Goal: Task Accomplishment & Management: Use online tool/utility

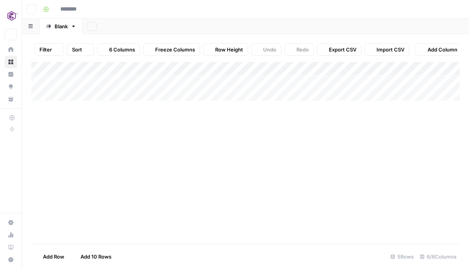
type input "**********"
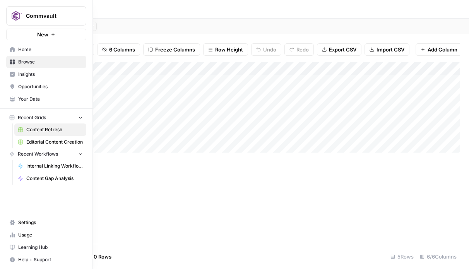
click at [14, 50] on icon at bounding box center [12, 49] width 5 height 5
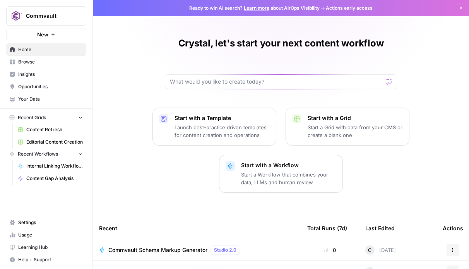
click at [50, 163] on span "Internal Linking Workflow_Blogs" at bounding box center [54, 166] width 57 height 7
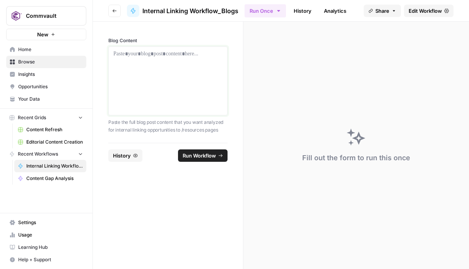
click at [183, 69] on div at bounding box center [167, 81] width 109 height 62
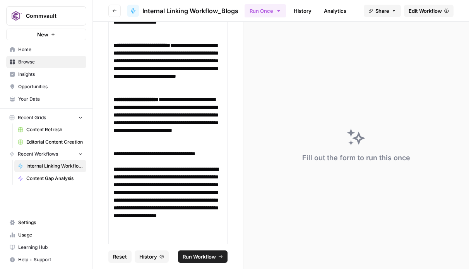
click at [207, 259] on span "Run Workflow" at bounding box center [199, 257] width 33 height 8
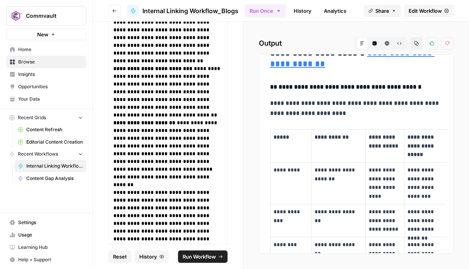
scroll to position [0, 0]
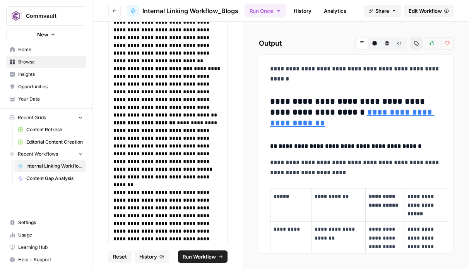
click at [363, 42] on icon at bounding box center [362, 43] width 5 height 5
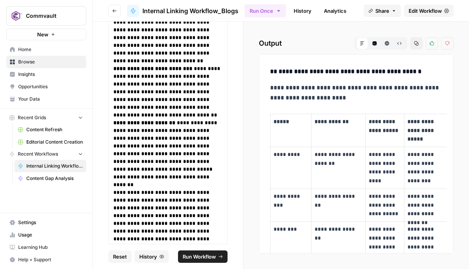
scroll to position [9, 0]
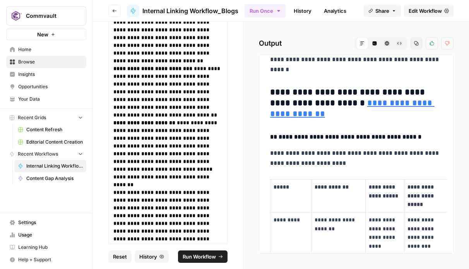
click at [202, 259] on span "Run Workflow" at bounding box center [199, 257] width 33 height 8
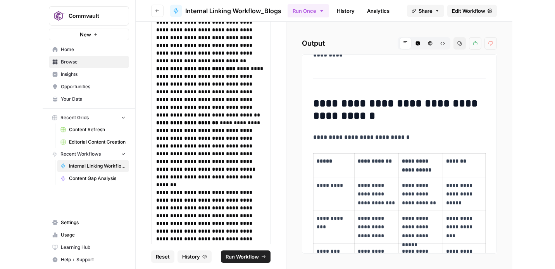
scroll to position [0, 0]
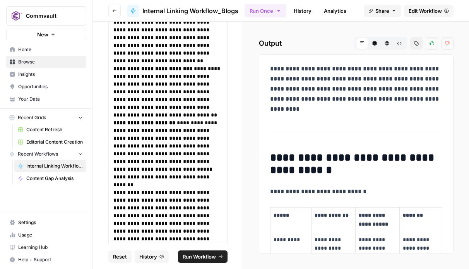
click at [418, 12] on span "Edit Workflow" at bounding box center [425, 11] width 33 height 8
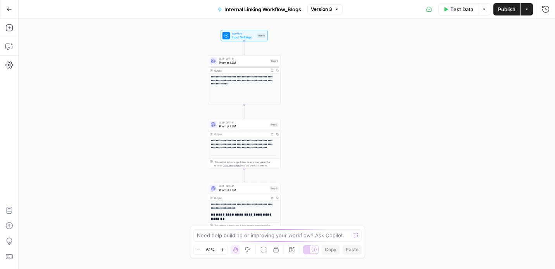
click at [223, 250] on icon "button" at bounding box center [222, 249] width 3 height 3
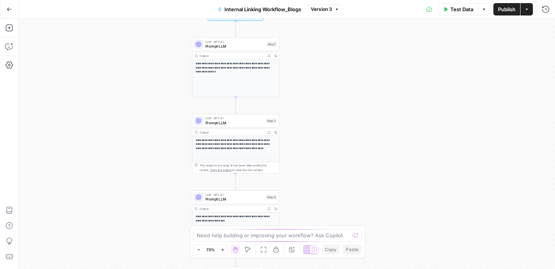
click at [223, 250] on icon "button" at bounding box center [222, 249] width 3 height 3
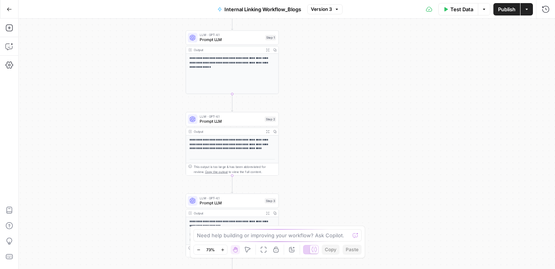
click at [223, 250] on icon "button" at bounding box center [222, 249] width 3 height 3
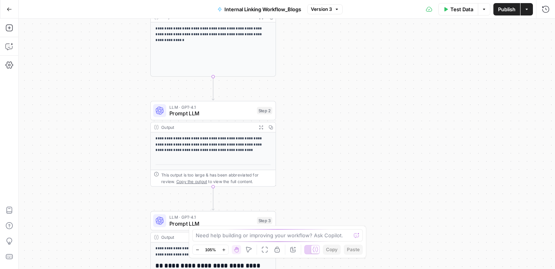
click at [223, 250] on icon "button" at bounding box center [223, 249] width 3 height 3
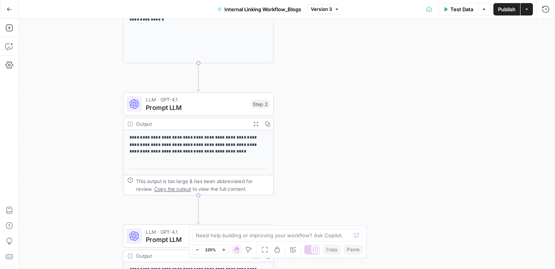
click at [199, 251] on icon "button" at bounding box center [197, 250] width 4 height 4
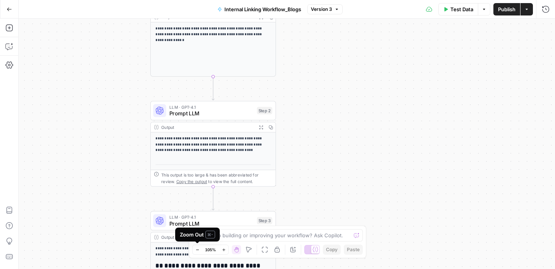
click at [197, 251] on icon "button" at bounding box center [197, 250] width 4 height 4
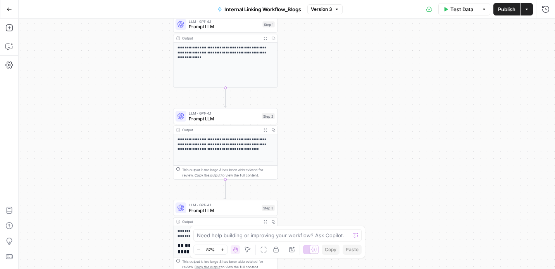
click at [205, 43] on div "**********" at bounding box center [225, 65] width 104 height 45
click at [201, 60] on div "**********" at bounding box center [225, 65] width 104 height 45
click at [202, 51] on p "**********" at bounding box center [225, 50] width 96 height 10
click at [183, 39] on div "Output" at bounding box center [220, 38] width 77 height 5
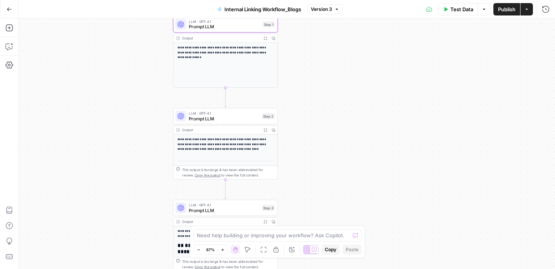
click at [223, 29] on span "Prompt LLM" at bounding box center [224, 26] width 71 height 7
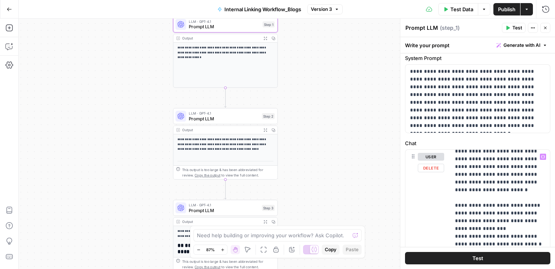
scroll to position [16, 0]
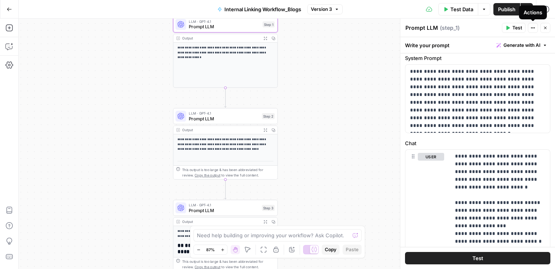
click at [469, 29] on icon "button" at bounding box center [532, 28] width 5 height 5
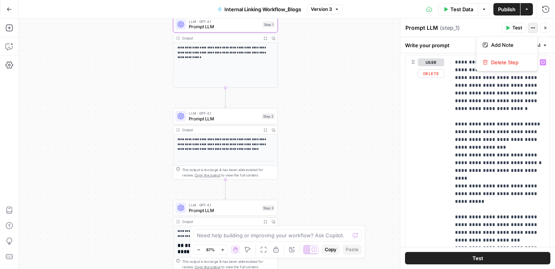
scroll to position [0, 0]
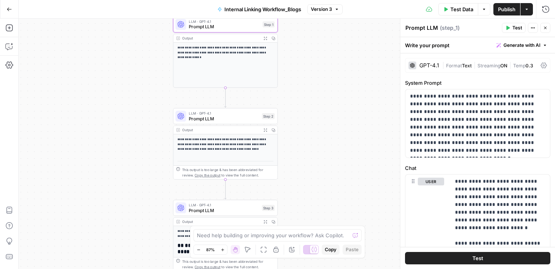
click at [217, 26] on span "Prompt LLM" at bounding box center [224, 26] width 71 height 7
click at [194, 49] on p "**********" at bounding box center [225, 50] width 96 height 10
click at [326, 235] on textarea at bounding box center [273, 236] width 153 height 8
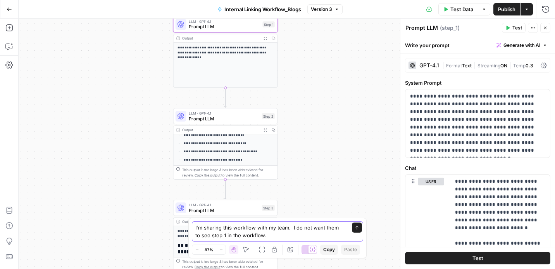
scroll to position [153, 0]
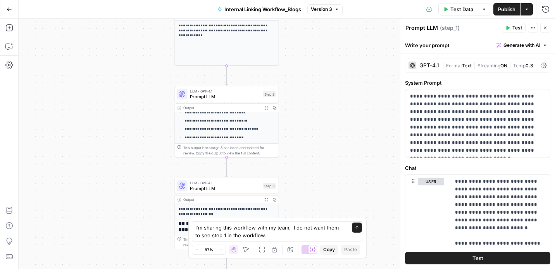
click at [197, 248] on icon "button" at bounding box center [197, 250] width 4 height 4
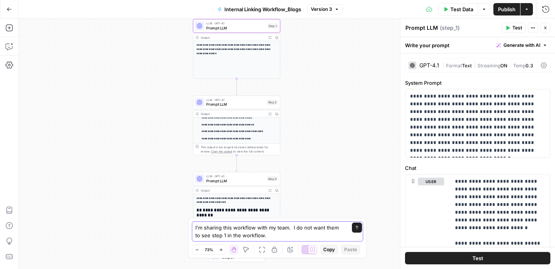
click at [218, 236] on textarea "I'm sharing this workflow with my team. I do not want them to see step 1 in the…" at bounding box center [269, 231] width 149 height 15
click at [278, 236] on textarea "I'm sharing this workflow with my team. I do not want them to see step 1 or 3 i…" at bounding box center [269, 231] width 149 height 15
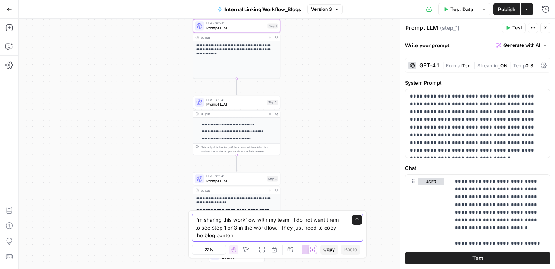
click at [327, 227] on textarea "I'm sharing this workflow with my team. I do not want them to see step 1 or 3 i…" at bounding box center [269, 227] width 149 height 23
click at [260, 237] on textarea "I'm sharing this workflow with my team. I do not want them to see step 1 or 3 i…" at bounding box center [269, 227] width 149 height 23
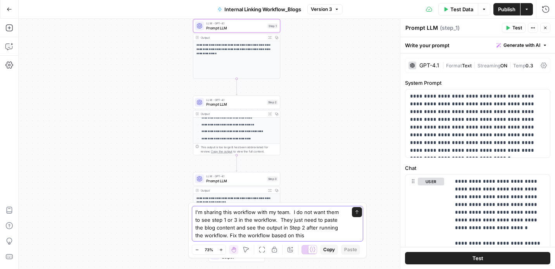
type textarea "I'm sharing this workflow with my team. I do not want them to see step 1 or 3 i…"
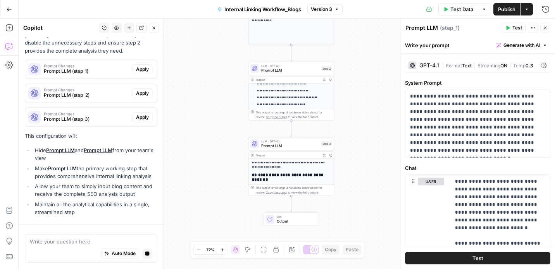
scroll to position [184, 0]
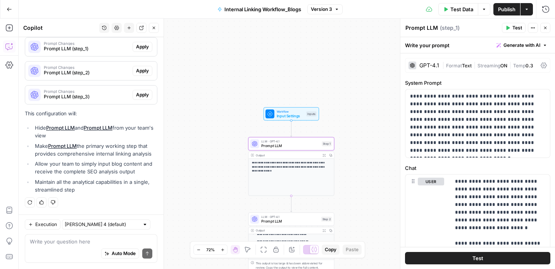
click at [140, 49] on span "Apply" at bounding box center [142, 46] width 13 height 7
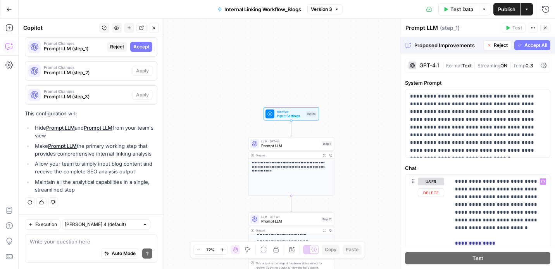
scroll to position [47, 0]
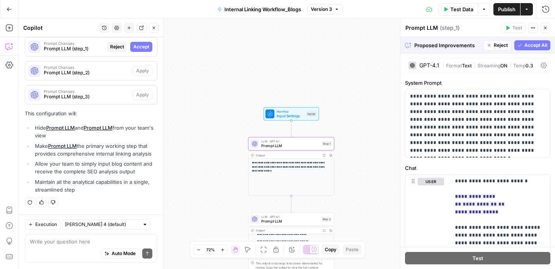
click at [142, 49] on span "Accept" at bounding box center [141, 46] width 16 height 7
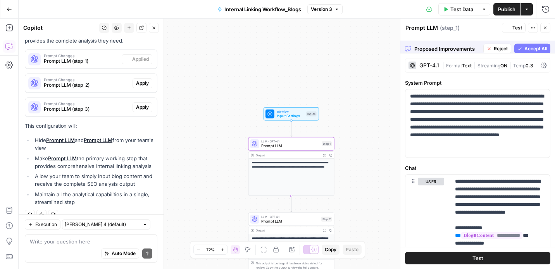
scroll to position [196, 0]
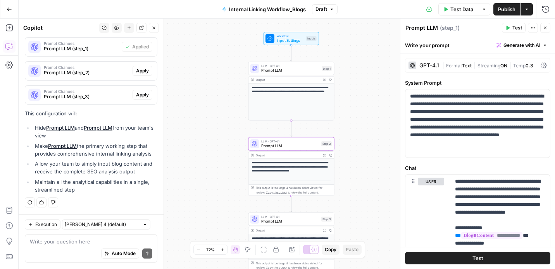
click at [144, 74] on button "Apply" at bounding box center [142, 71] width 20 height 10
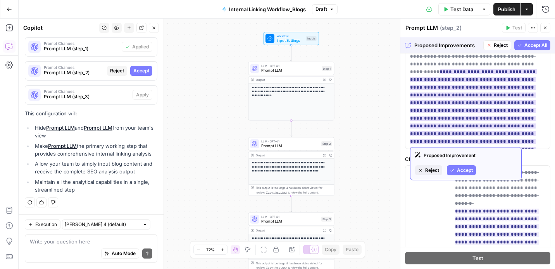
scroll to position [91, 0]
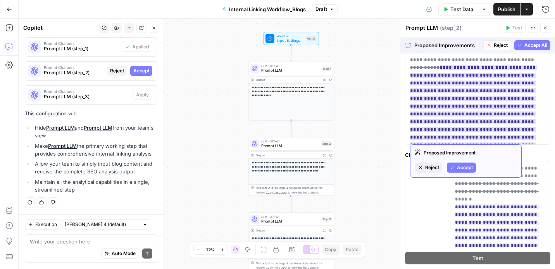
click at [469, 170] on span "Accept" at bounding box center [465, 167] width 16 height 7
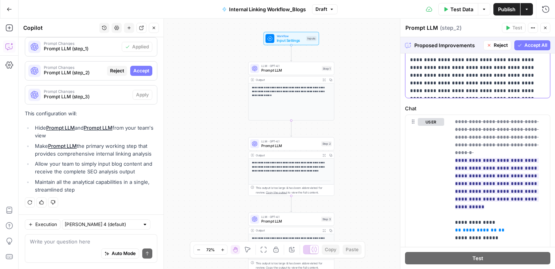
scroll to position [54, 0]
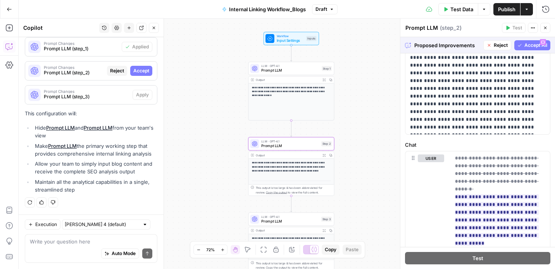
click at [140, 72] on span "Accept" at bounding box center [141, 70] width 16 height 7
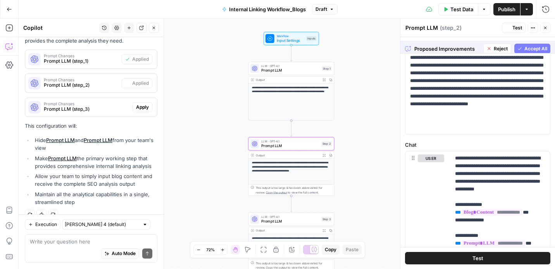
scroll to position [0, 0]
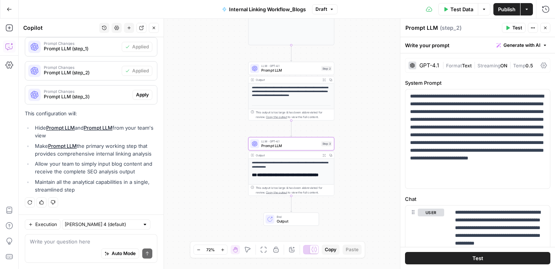
click at [142, 94] on span "Apply" at bounding box center [142, 94] width 13 height 7
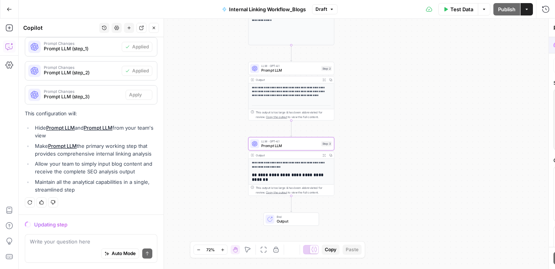
scroll to position [184, 0]
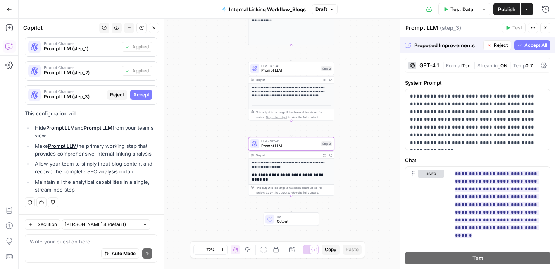
click at [139, 97] on span "Accept" at bounding box center [141, 94] width 16 height 7
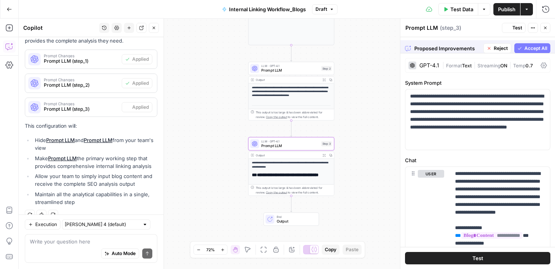
scroll to position [196, 0]
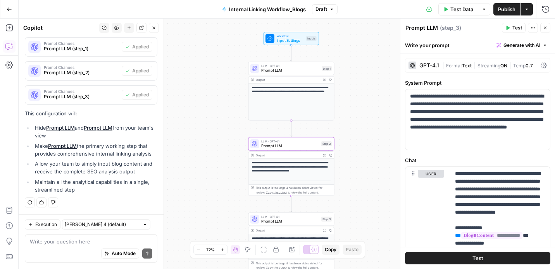
drag, startPoint x: 105, startPoint y: 96, endPoint x: 106, endPoint y: 66, distance: 29.5
click at [106, 66] on div "Solution I'll help you streamline the workflow so your team only sees the essen…" at bounding box center [91, 88] width 132 height 218
click at [372, 144] on div "**********" at bounding box center [287, 144] width 536 height 251
drag, startPoint x: 291, startPoint y: 200, endPoint x: 290, endPoint y: 176, distance: 23.6
click at [290, 176] on div "**********" at bounding box center [440, 121] width 384 height 179
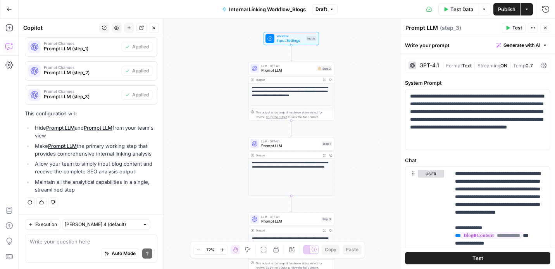
drag, startPoint x: 290, startPoint y: 195, endPoint x: 290, endPoint y: 172, distance: 22.8
click at [290, 172] on div "**********" at bounding box center [290, 177] width 85 height 37
drag, startPoint x: 291, startPoint y: 196, endPoint x: 292, endPoint y: 170, distance: 25.6
click at [292, 170] on div "**********" at bounding box center [290, 177] width 85 height 37
click at [346, 193] on div "**********" at bounding box center [287, 144] width 536 height 251
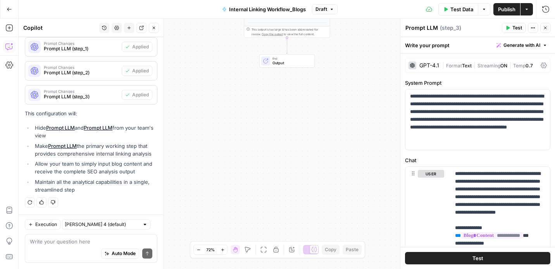
click at [291, 194] on div "**********" at bounding box center [287, 144] width 536 height 251
click at [469, 257] on button "Test" at bounding box center [477, 258] width 145 height 12
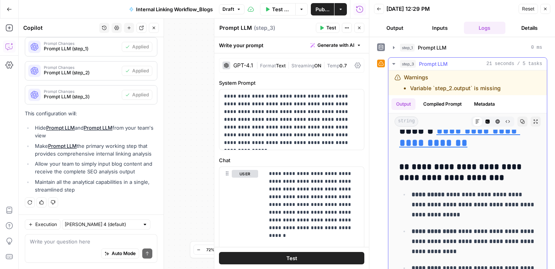
scroll to position [117, 0]
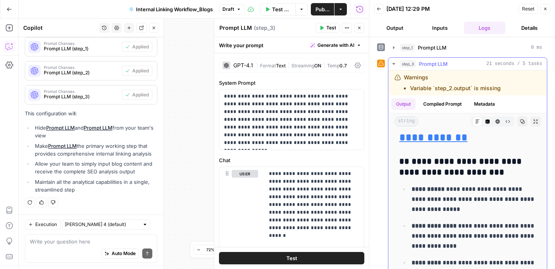
click at [439, 89] on li "Variable `step_2.output` is missing" at bounding box center [455, 88] width 91 height 8
click at [398, 79] on icon at bounding box center [397, 77] width 6 height 6
click at [382, 64] on icon at bounding box center [380, 63] width 5 height 5
click at [397, 29] on button "Output" at bounding box center [395, 28] width 42 height 12
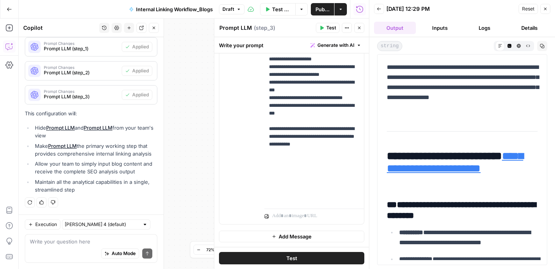
scroll to position [0, 0]
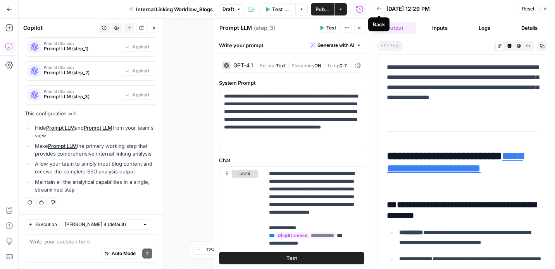
click at [377, 10] on icon "button" at bounding box center [378, 9] width 5 height 5
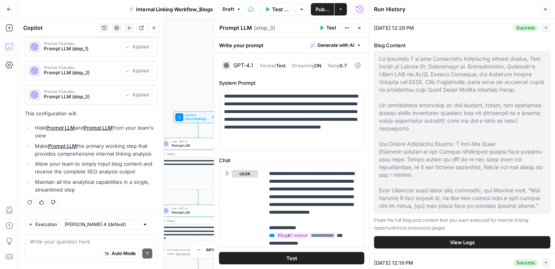
click at [187, 80] on div "**********" at bounding box center [194, 144] width 350 height 251
click at [360, 29] on icon "button" at bounding box center [359, 28] width 5 height 5
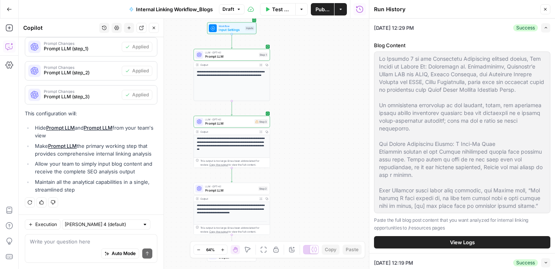
click at [235, 90] on div "**********" at bounding box center [232, 84] width 76 height 33
click at [249, 249] on icon "button" at bounding box center [247, 249] width 5 height 5
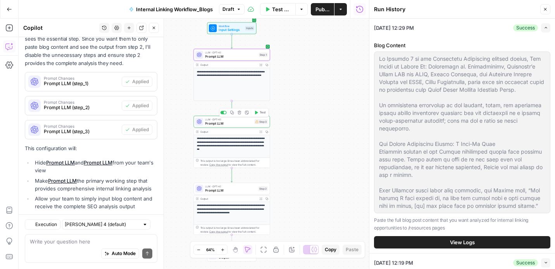
scroll to position [196, 0]
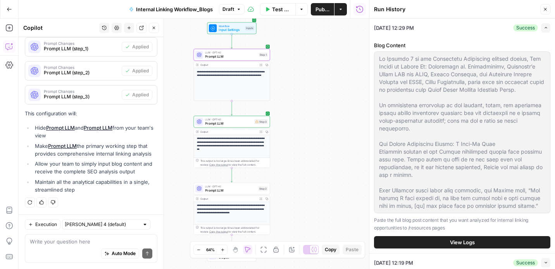
drag, startPoint x: 232, startPoint y: 100, endPoint x: 232, endPoint y: 78, distance: 22.1
click at [232, 78] on div "**********" at bounding box center [232, 84] width 76 height 33
click at [77, 242] on textarea at bounding box center [91, 242] width 122 height 8
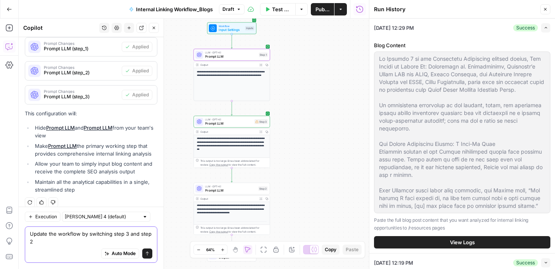
scroll to position [204, 0]
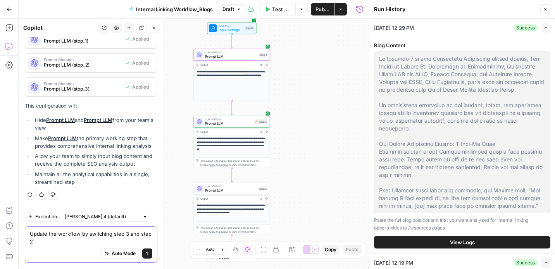
click at [111, 234] on textarea "Update the workflow by switching step 3 and step 2" at bounding box center [91, 237] width 122 height 15
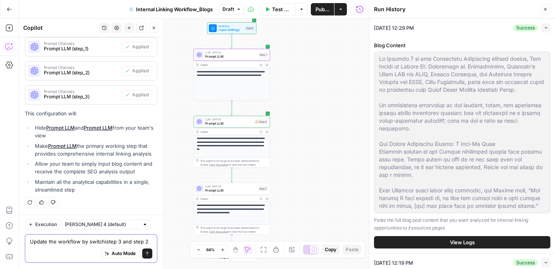
scroll to position [196, 0]
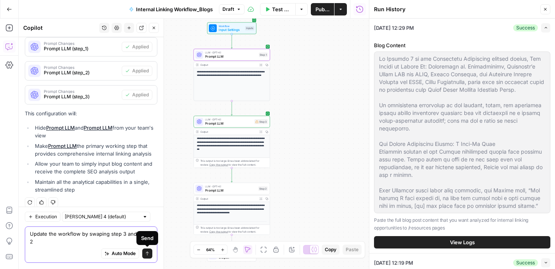
type textarea "Update the workflow by swaping step 3 and step 2"
click at [149, 253] on icon "submit" at bounding box center [147, 253] width 5 height 5
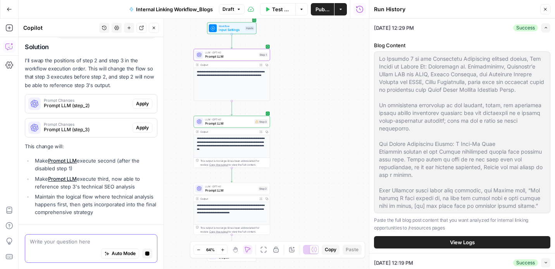
scroll to position [401, 0]
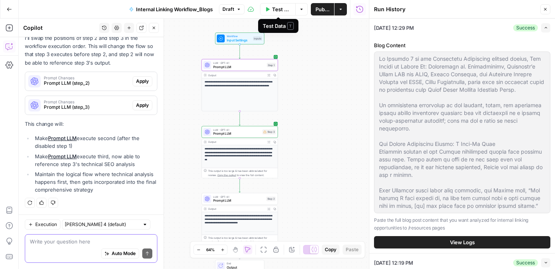
click at [276, 9] on span "Test Data" at bounding box center [281, 9] width 19 height 8
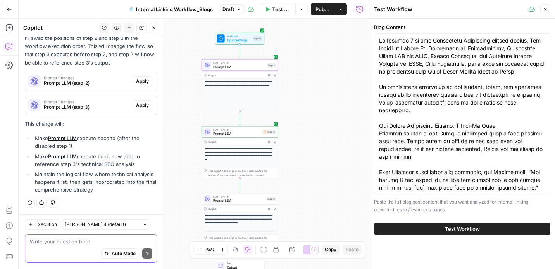
click at [436, 233] on button "Test Workflow" at bounding box center [462, 229] width 176 height 12
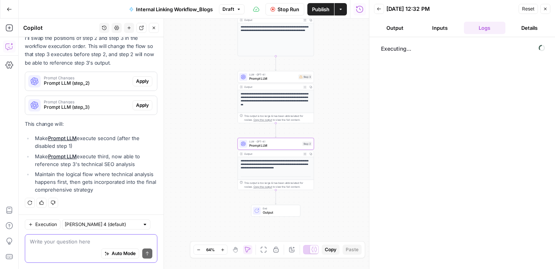
click at [144, 82] on span "Apply" at bounding box center [142, 81] width 13 height 7
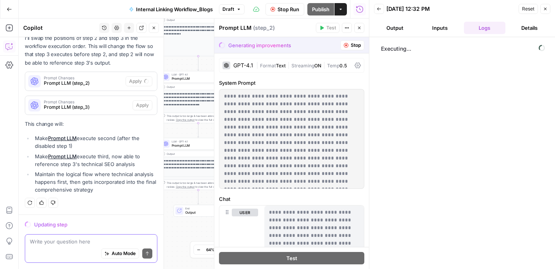
click at [469, 10] on icon "button" at bounding box center [544, 9] width 5 height 5
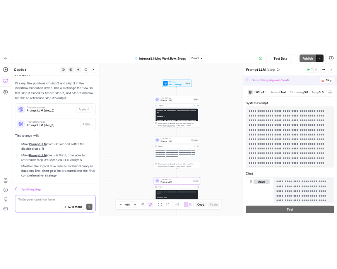
scroll to position [401, 0]
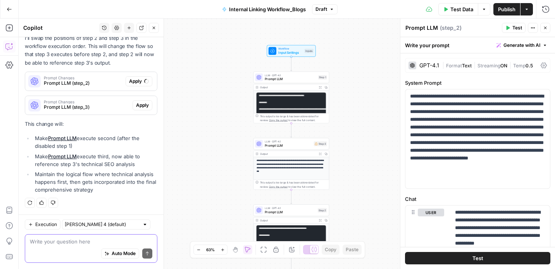
click at [207, 82] on div "**********" at bounding box center [287, 144] width 536 height 251
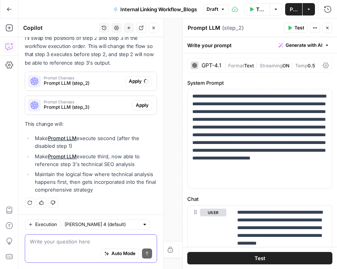
click at [55, 246] on div "Auto Mode Send" at bounding box center [91, 253] width 122 height 17
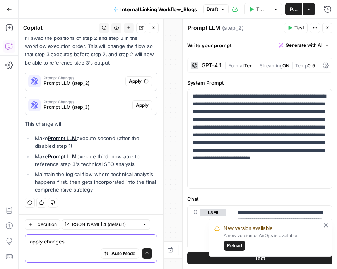
type textarea "apply changes"
click at [236, 243] on span "Reload" at bounding box center [234, 245] width 15 height 7
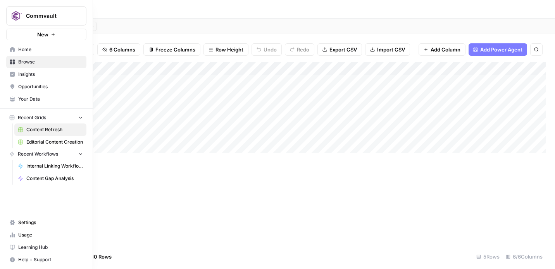
click at [12, 48] on icon at bounding box center [12, 49] width 5 height 5
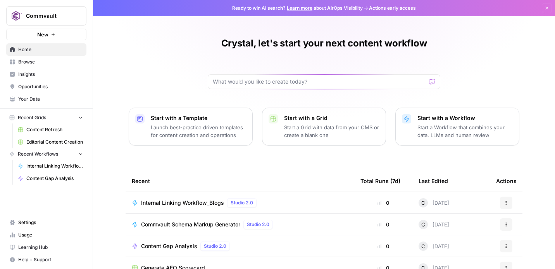
click at [36, 178] on span "Content Gap Analysis" at bounding box center [54, 178] width 57 height 7
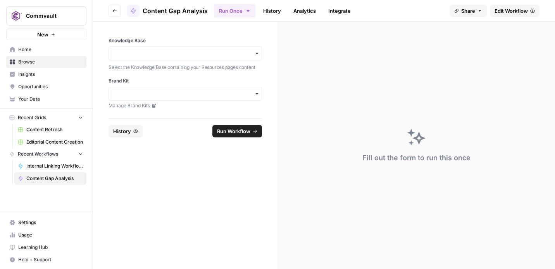
click at [258, 53] on icon "button" at bounding box center [256, 54] width 3 height 2
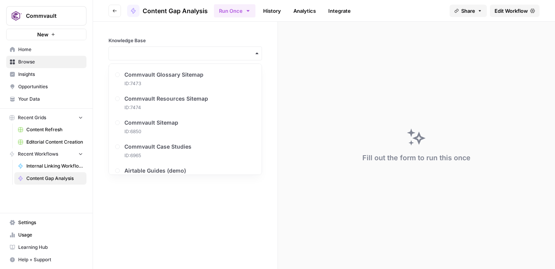
click at [256, 54] on icon "button" at bounding box center [256, 54] width 3 height 2
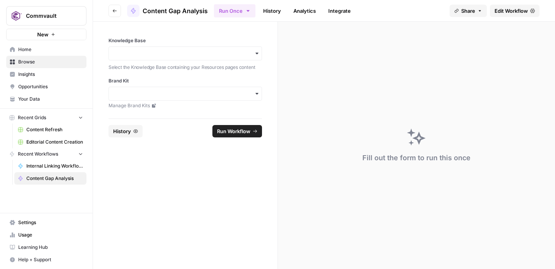
click at [258, 94] on icon "button" at bounding box center [257, 94] width 6 height 6
click at [361, 90] on div "Fill out the form to run this once" at bounding box center [416, 145] width 277 height 247
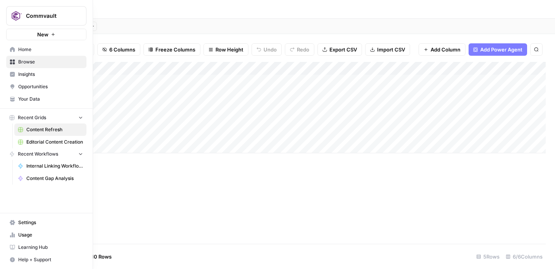
click at [10, 49] on icon at bounding box center [12, 49] width 5 height 5
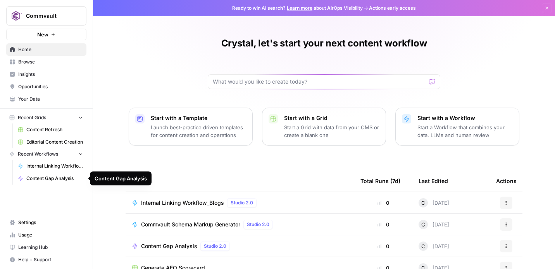
click at [46, 177] on span "Content Gap Analysis" at bounding box center [54, 178] width 57 height 7
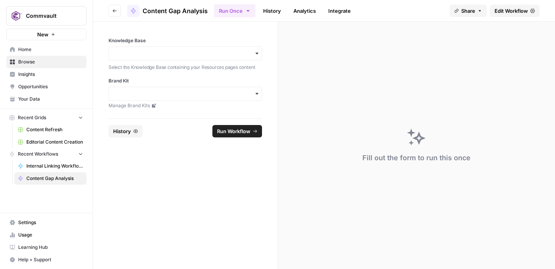
click at [270, 12] on link "History" at bounding box center [271, 11] width 27 height 12
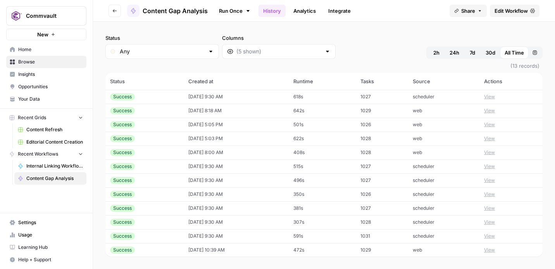
click at [122, 111] on div "Success" at bounding box center [122, 110] width 25 height 7
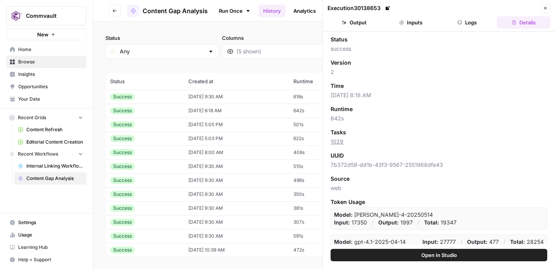
click at [354, 22] on button "Output" at bounding box center [353, 22] width 53 height 12
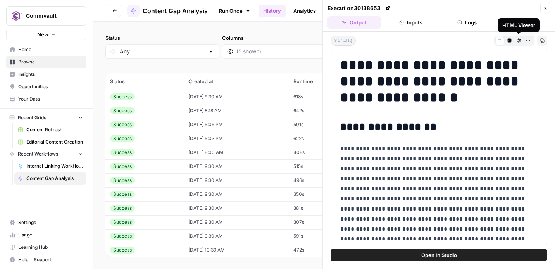
click at [517, 39] on icon "button" at bounding box center [518, 40] width 4 height 4
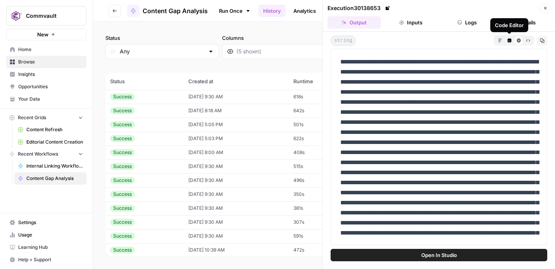
click at [508, 40] on icon "button" at bounding box center [509, 40] width 4 height 4
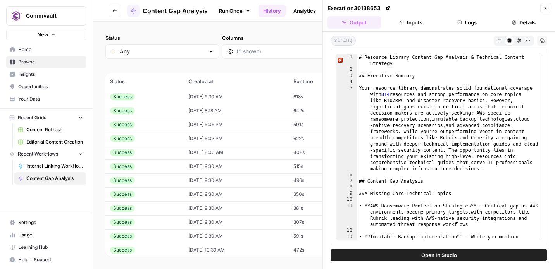
click at [508, 40] on icon at bounding box center [509, 40] width 4 height 4
click at [518, 39] on icon "button" at bounding box center [518, 40] width 4 height 4
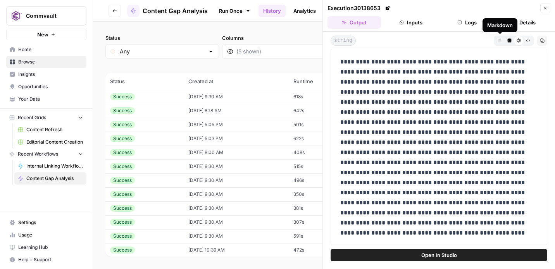
click at [499, 42] on icon "button" at bounding box center [499, 39] width 3 height 3
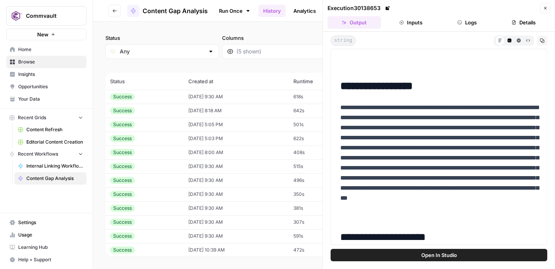
scroll to position [41, 0]
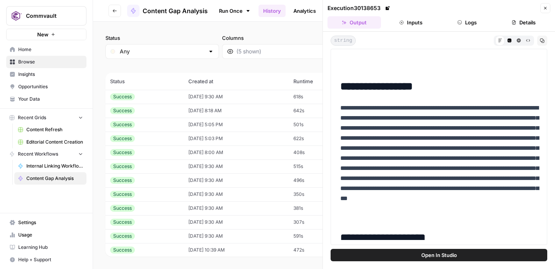
click at [532, 25] on button "Details" at bounding box center [522, 22] width 53 height 12
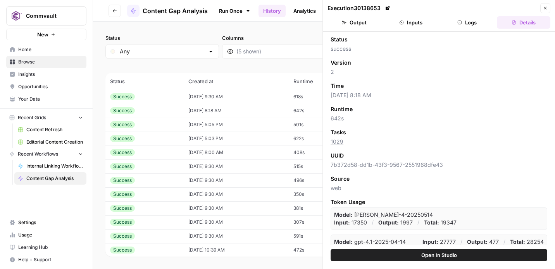
scroll to position [43, 0]
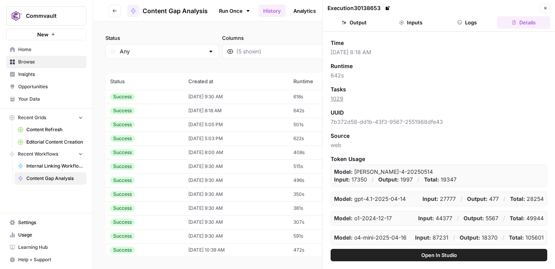
click at [359, 25] on button "Output" at bounding box center [353, 22] width 53 height 12
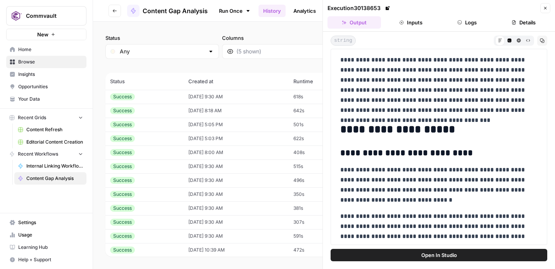
scroll to position [144, 0]
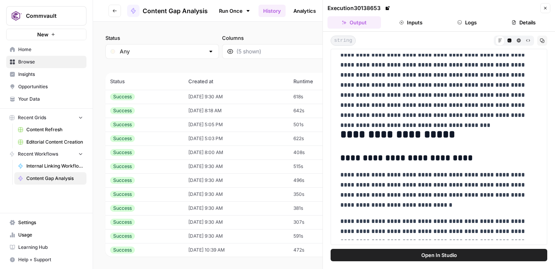
click at [388, 8] on icon at bounding box center [387, 8] width 5 height 5
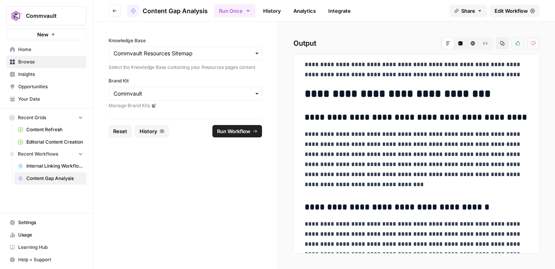
scroll to position [1544, 0]
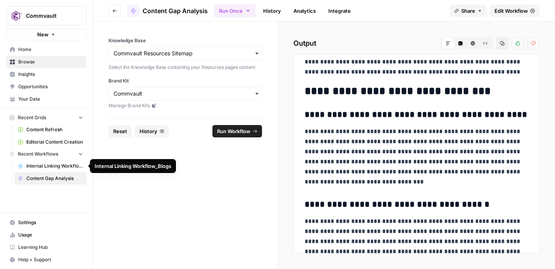
click at [48, 166] on span "Internal Linking Workflow_Blogs" at bounding box center [54, 166] width 57 height 7
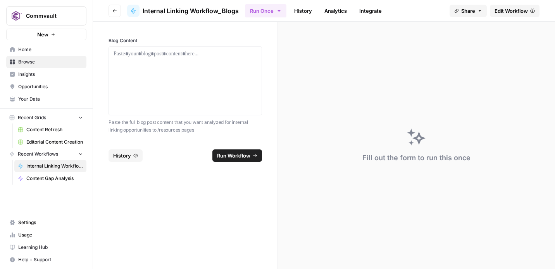
click at [301, 11] on link "History" at bounding box center [302, 11] width 27 height 12
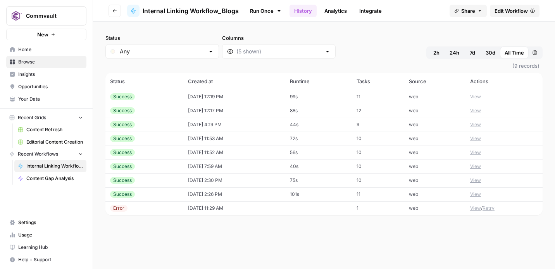
click at [122, 143] on td "Success" at bounding box center [144, 139] width 78 height 14
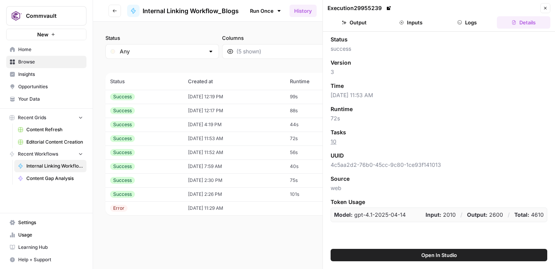
click at [359, 21] on button "Output" at bounding box center [353, 22] width 53 height 12
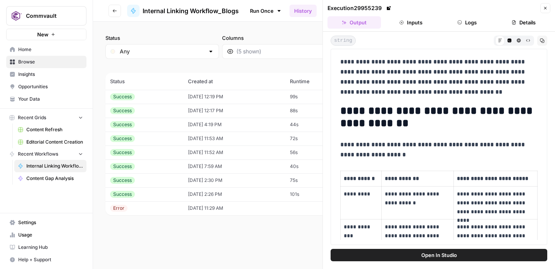
click at [390, 7] on icon at bounding box center [388, 8] width 4 height 4
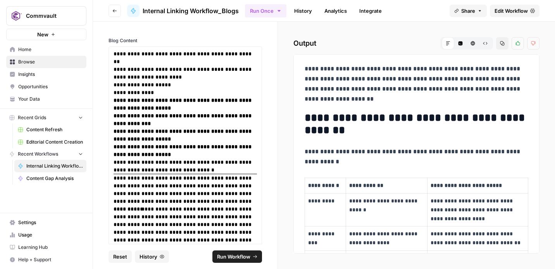
click at [299, 10] on link "History" at bounding box center [302, 11] width 27 height 12
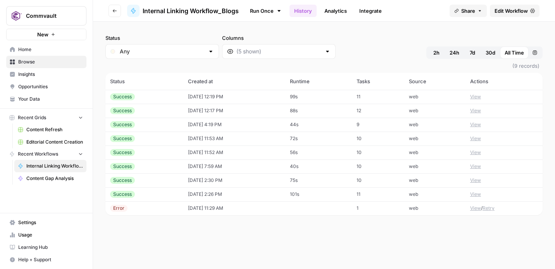
click at [124, 96] on div "Success" at bounding box center [122, 96] width 25 height 7
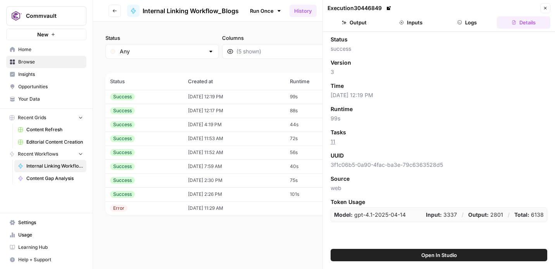
click at [354, 22] on button "Output" at bounding box center [353, 22] width 53 height 12
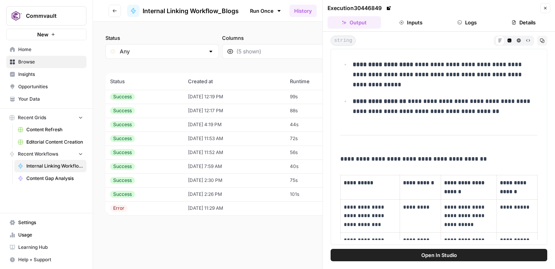
scroll to position [1313, 0]
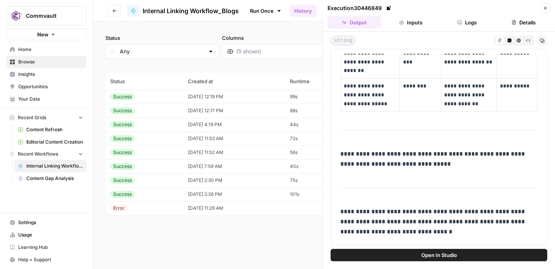
click at [294, 11] on link "History" at bounding box center [302, 11] width 27 height 12
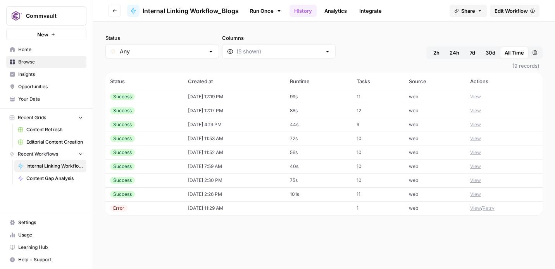
click at [116, 125] on div "Success" at bounding box center [122, 124] width 25 height 7
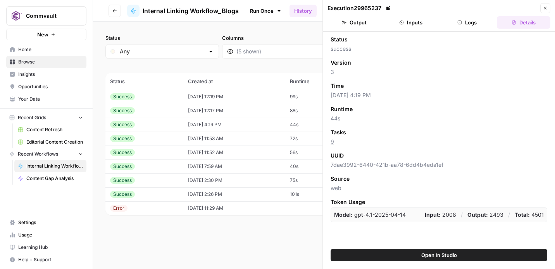
click at [356, 22] on button "Output" at bounding box center [353, 22] width 53 height 12
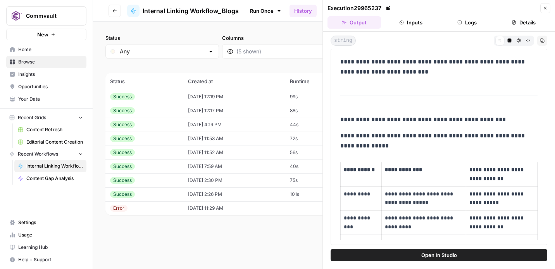
click at [305, 7] on link "History" at bounding box center [302, 11] width 27 height 12
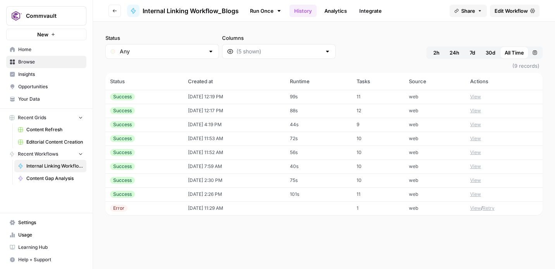
click at [479, 113] on button "View" at bounding box center [475, 110] width 11 height 7
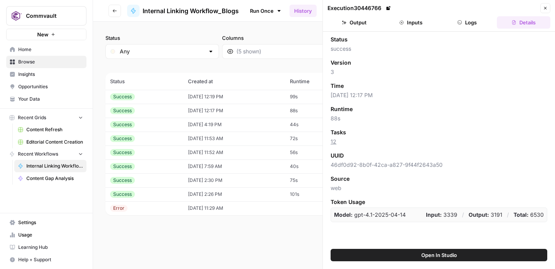
click at [357, 23] on button "Output" at bounding box center [353, 22] width 53 height 12
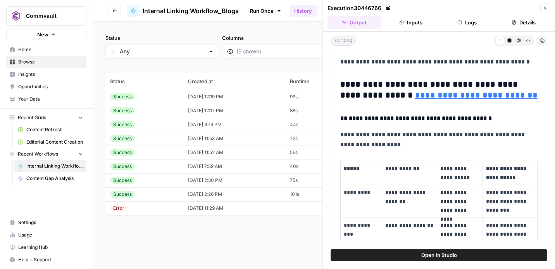
click at [124, 128] on div "Success" at bounding box center [122, 124] width 25 height 7
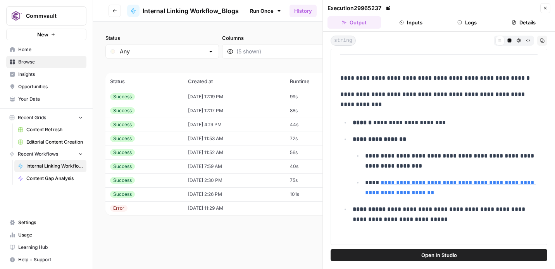
scroll to position [361, 0]
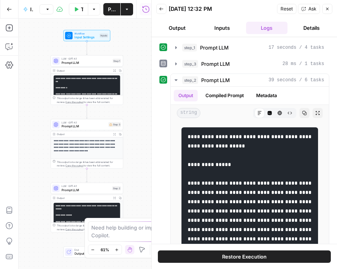
click at [243, 259] on span "Restore Execution" at bounding box center [244, 257] width 45 height 8
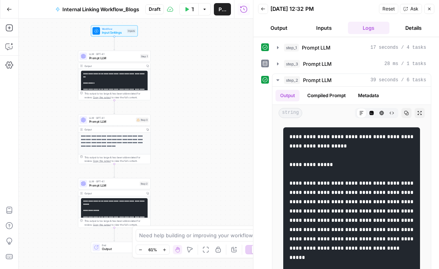
click at [189, 7] on button "Test Data" at bounding box center [188, 9] width 19 height 12
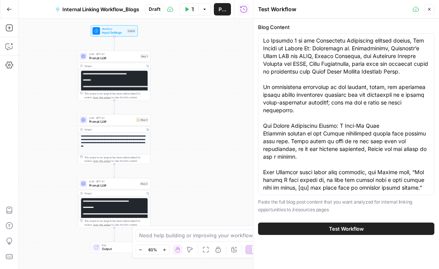
click at [337, 227] on button "Test Workflow" at bounding box center [346, 229] width 176 height 12
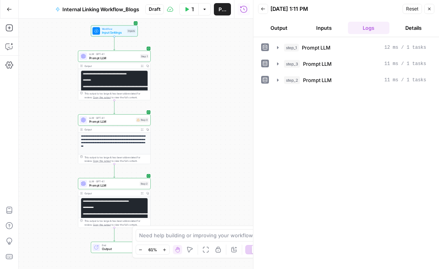
click at [275, 27] on button "Output" at bounding box center [279, 28] width 42 height 12
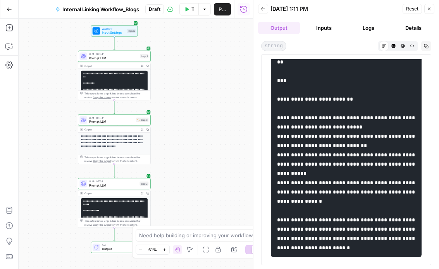
scroll to position [2965, 0]
